Goal: Check status: Check status

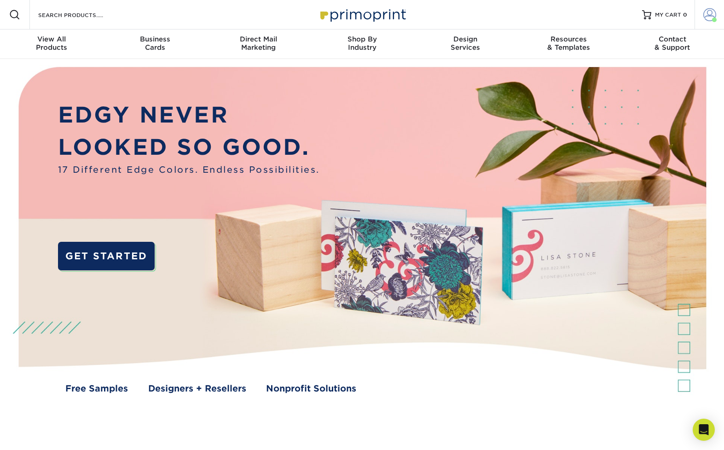
click at [708, 20] on span at bounding box center [710, 14] width 13 height 13
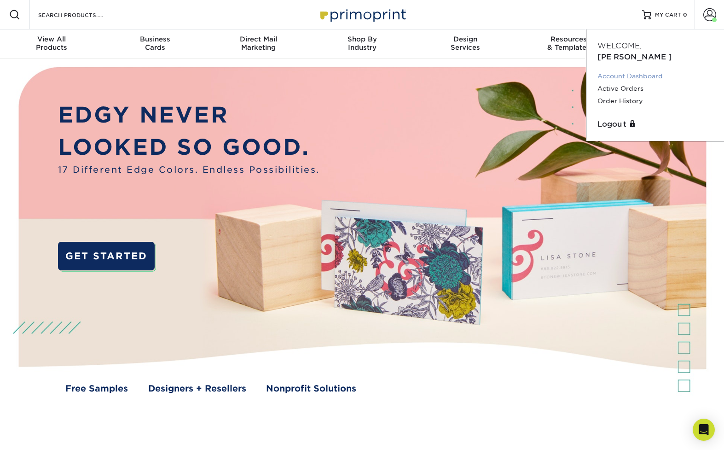
click at [621, 70] on link "Account Dashboard" at bounding box center [656, 76] width 116 height 12
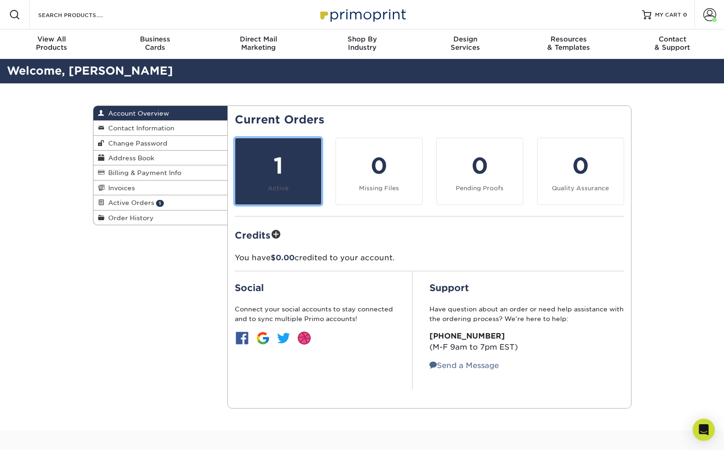
click at [307, 185] on link "1 Active" at bounding box center [278, 171] width 87 height 67
click at [307, 184] on link "1 Active" at bounding box center [278, 171] width 87 height 67
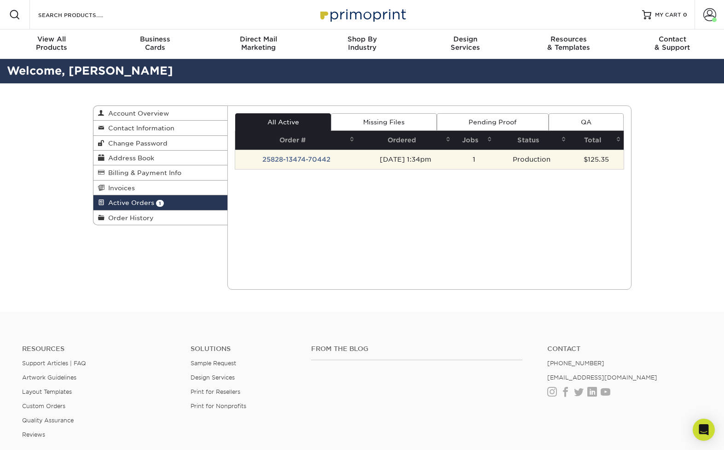
click at [332, 163] on td "25828-13474-70442" at bounding box center [296, 159] width 122 height 19
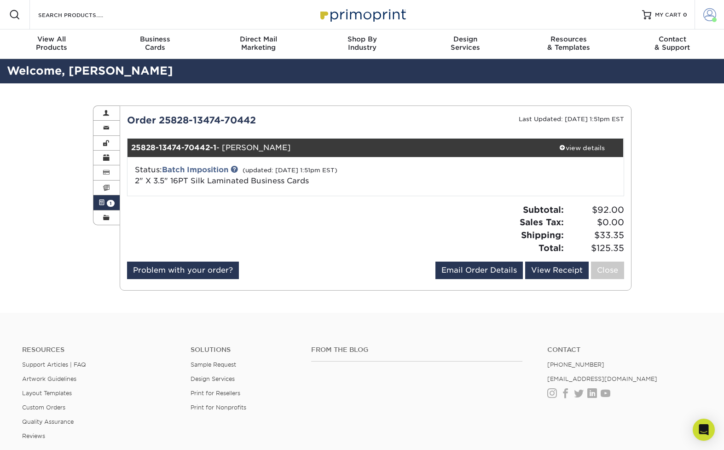
click at [705, 18] on span at bounding box center [710, 14] width 13 height 13
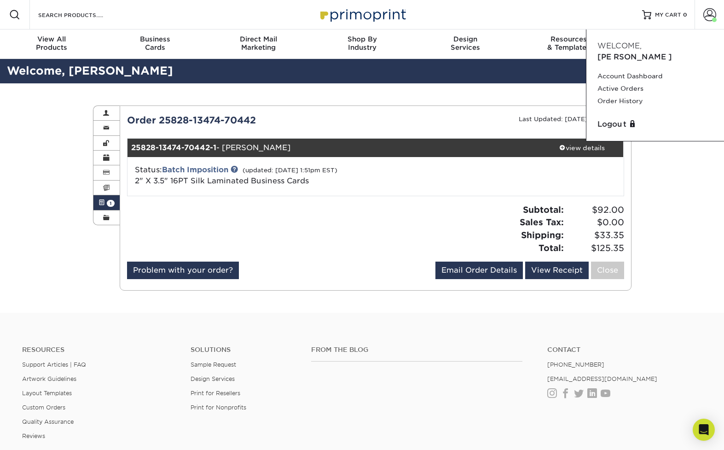
click at [490, 99] on div "Active Orders Account Overview Contact Information Change Password Address Book…" at bounding box center [362, 197] width 553 height 229
